Goal: Check status: Check status

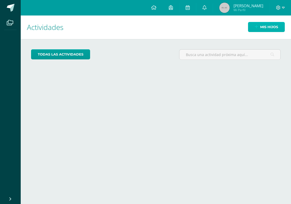
click at [255, 26] on icon at bounding box center [256, 27] width 3 height 4
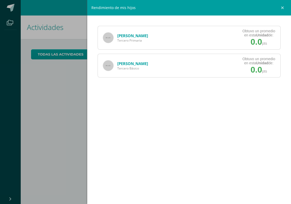
click at [255, 26] on div "Rendimiento de mis hijos Fátima Gonón Tercero Primaria Obtuvo un promedio en es…" at bounding box center [145, 102] width 291 height 204
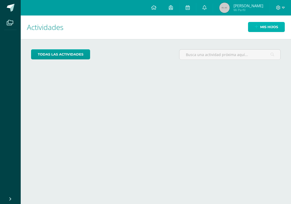
drag, startPoint x: 255, startPoint y: 26, endPoint x: 258, endPoint y: 26, distance: 2.8
click at [258, 26] on link "Mis hijos" at bounding box center [266, 27] width 37 height 10
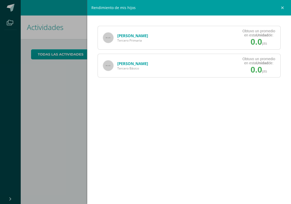
click at [125, 47] on div "Fátima Gonón Tercero Primaria" at bounding box center [125, 37] width 55 height 23
click at [126, 41] on span "Tercero Primaria" at bounding box center [132, 40] width 31 height 4
drag, startPoint x: 126, startPoint y: 41, endPoint x: 113, endPoint y: 35, distance: 14.5
click at [113, 35] on div "Fátima Gonón Tercero Primaria" at bounding box center [125, 37] width 55 height 23
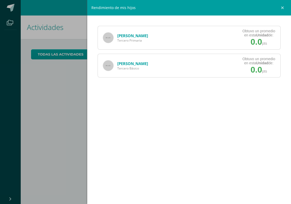
click at [113, 35] on div "Fátima Gonón Tercero Primaria" at bounding box center [125, 37] width 55 height 23
click at [110, 36] on img at bounding box center [108, 38] width 10 height 10
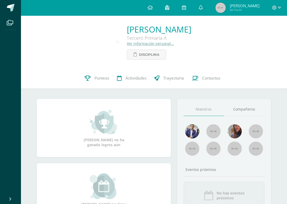
click at [169, 5] on icon at bounding box center [167, 7] width 4 height 5
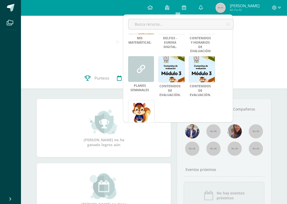
scroll to position [171, 0]
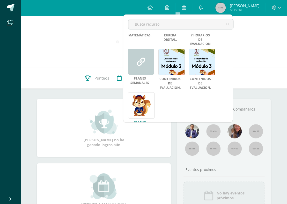
click at [143, 92] on link at bounding box center [141, 105] width 26 height 26
